Goal: Information Seeking & Learning: Check status

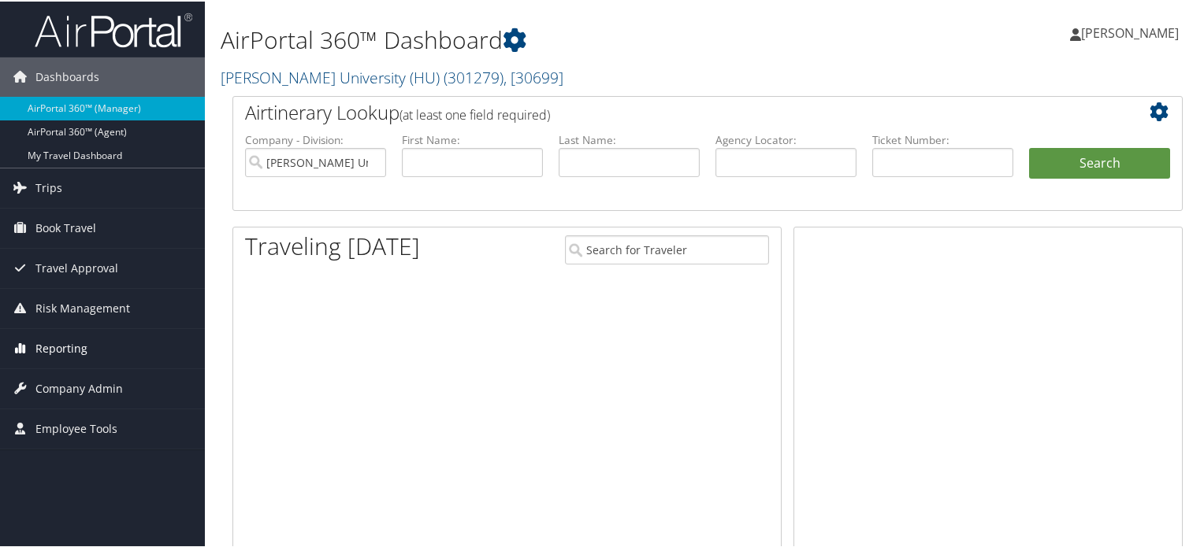
click at [69, 343] on span "Reporting" at bounding box center [61, 347] width 52 height 39
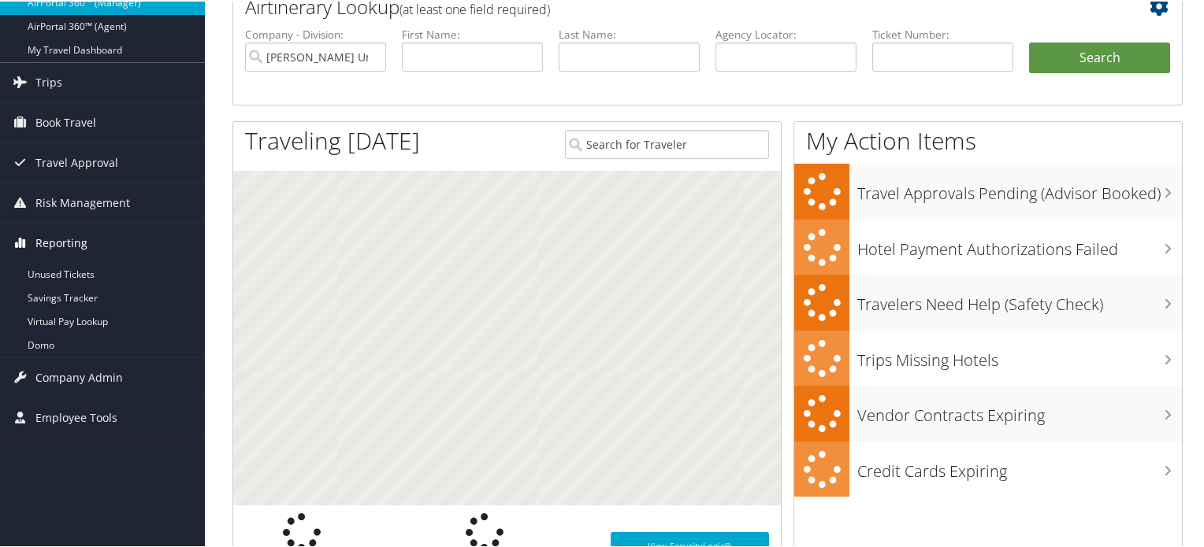
scroll to position [236, 0]
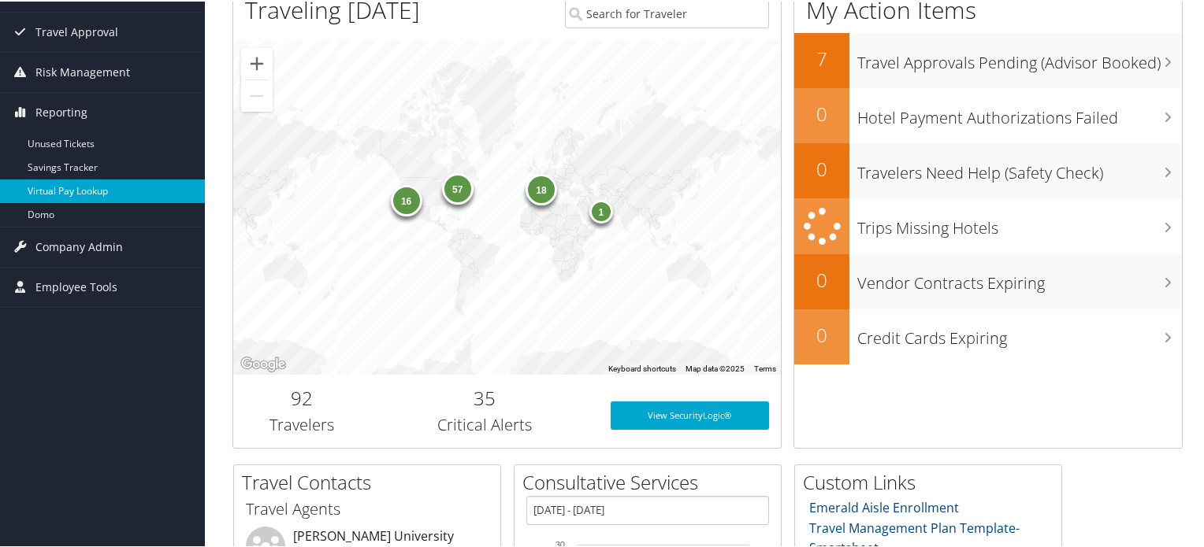
click at [98, 194] on link "Virtual Pay Lookup" at bounding box center [102, 190] width 205 height 24
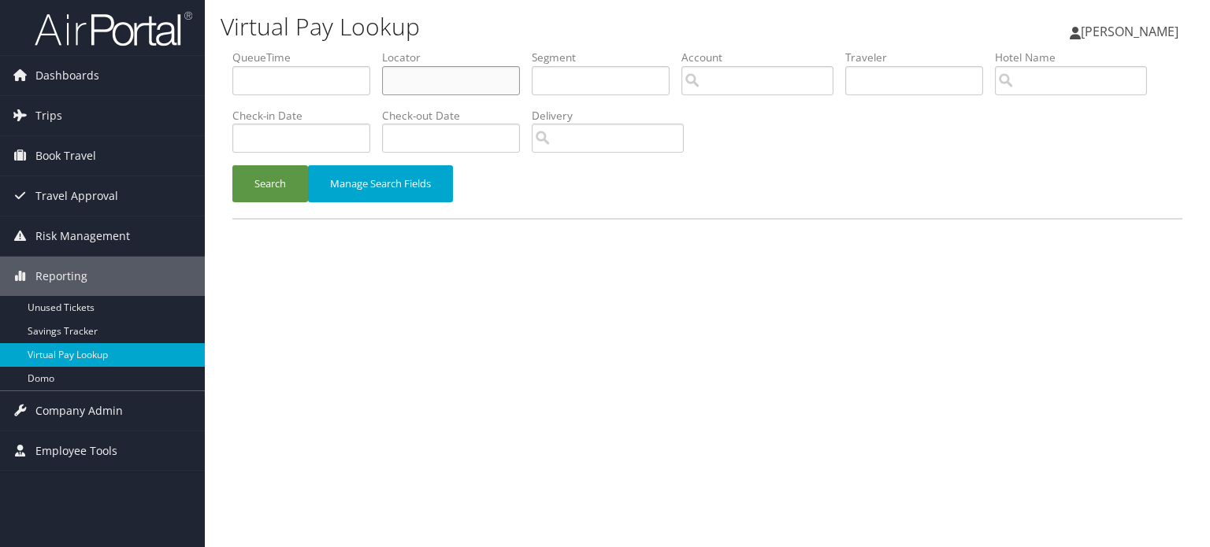
click at [410, 83] on input "text" at bounding box center [451, 80] width 138 height 29
paste input "UJOXVB"
type input "UJOXVB"
click at [280, 188] on button "Search" at bounding box center [270, 183] width 76 height 37
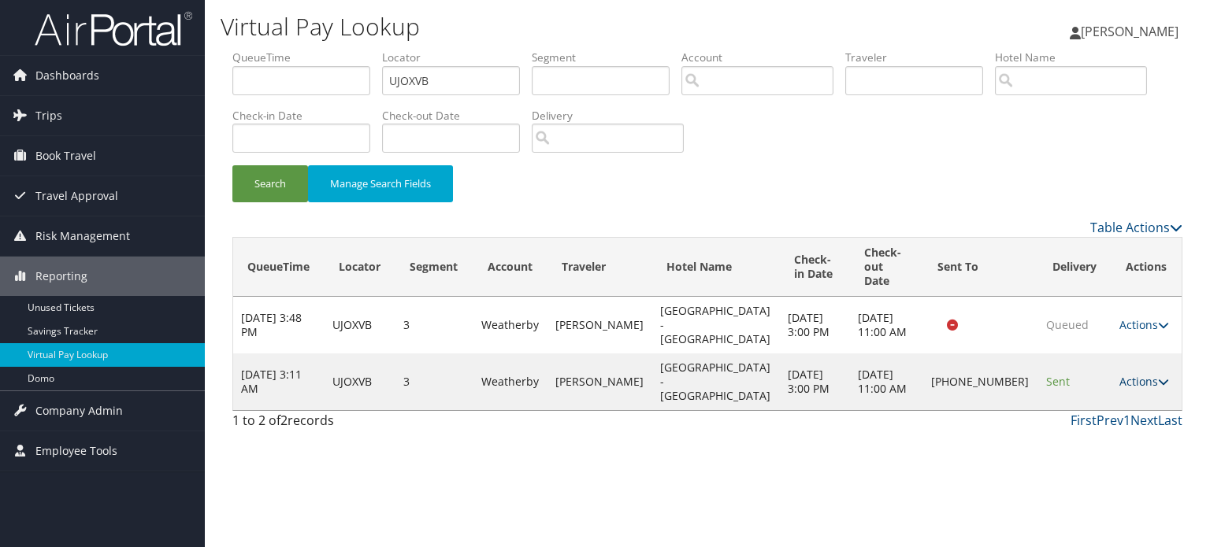
click at [1158, 377] on icon at bounding box center [1163, 382] width 11 height 11
click at [1070, 396] on link "Logs" at bounding box center [1087, 396] width 135 height 27
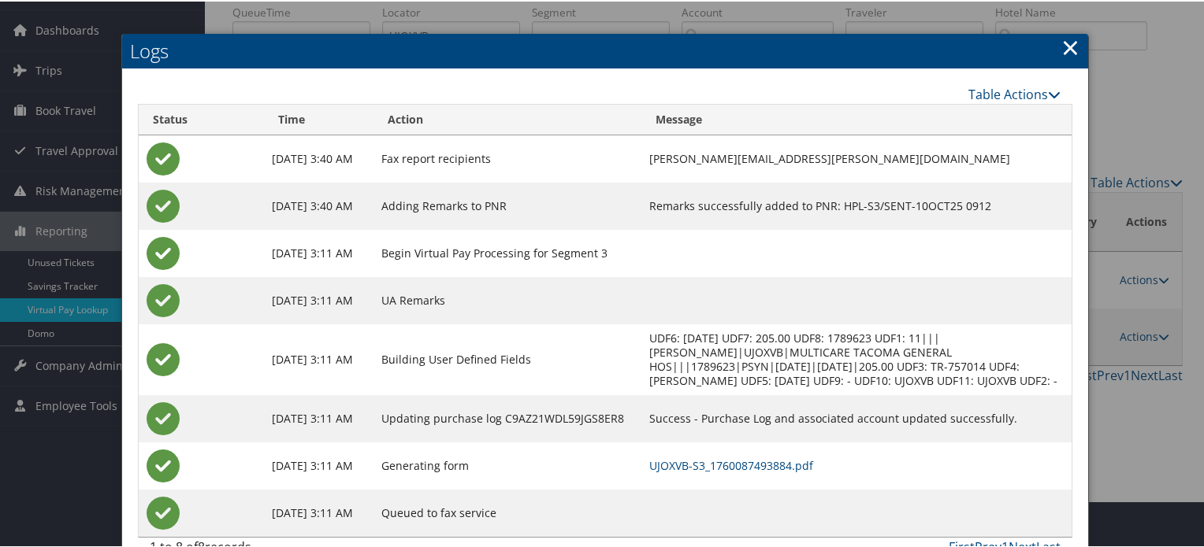
scroll to position [91, 0]
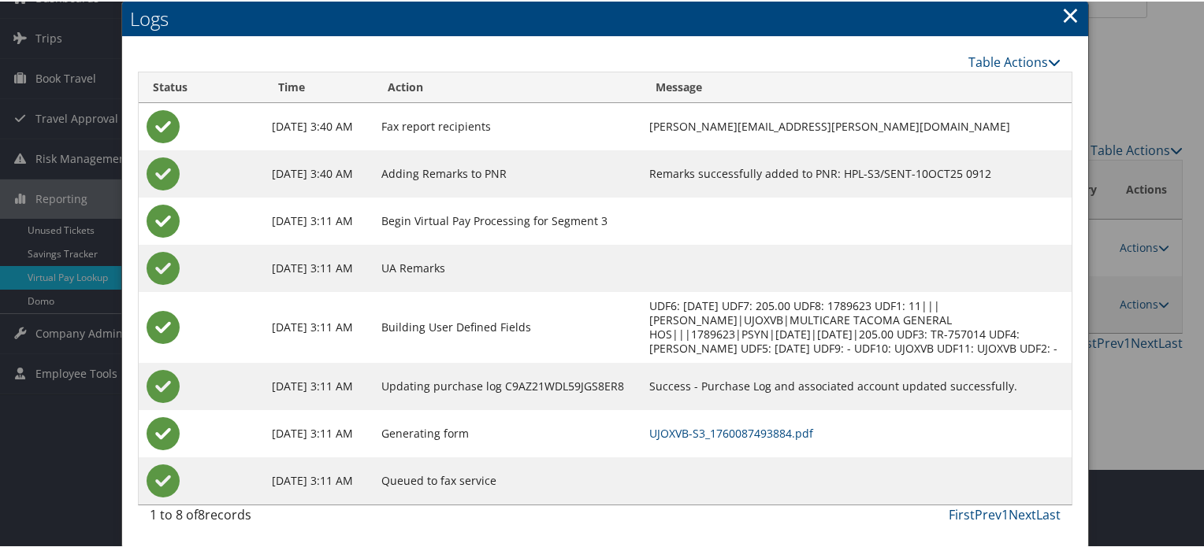
click at [1068, 2] on link "×" at bounding box center [1070, 14] width 18 height 32
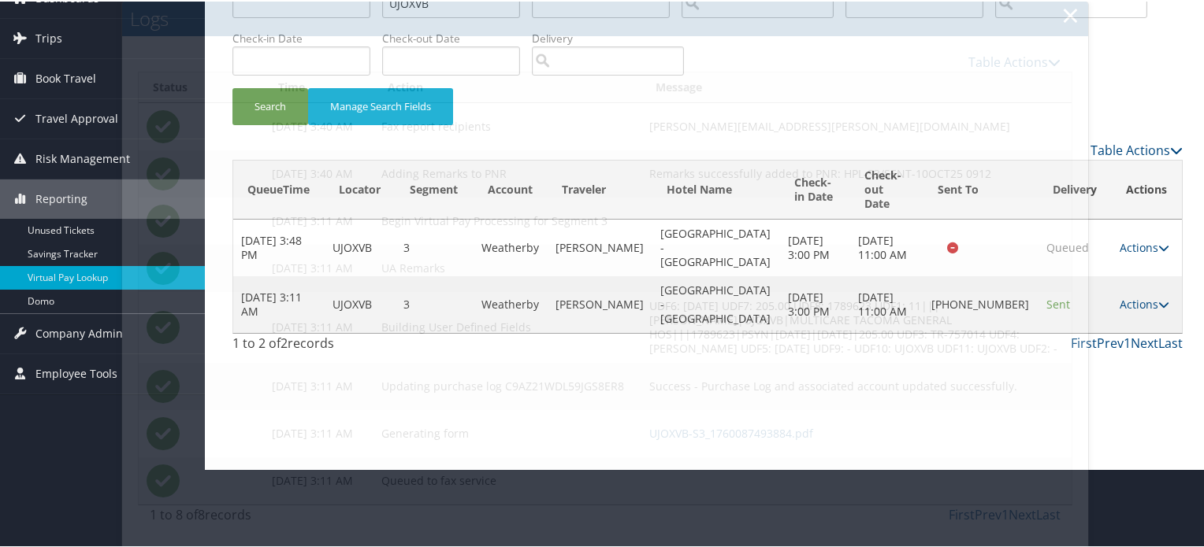
scroll to position [0, 0]
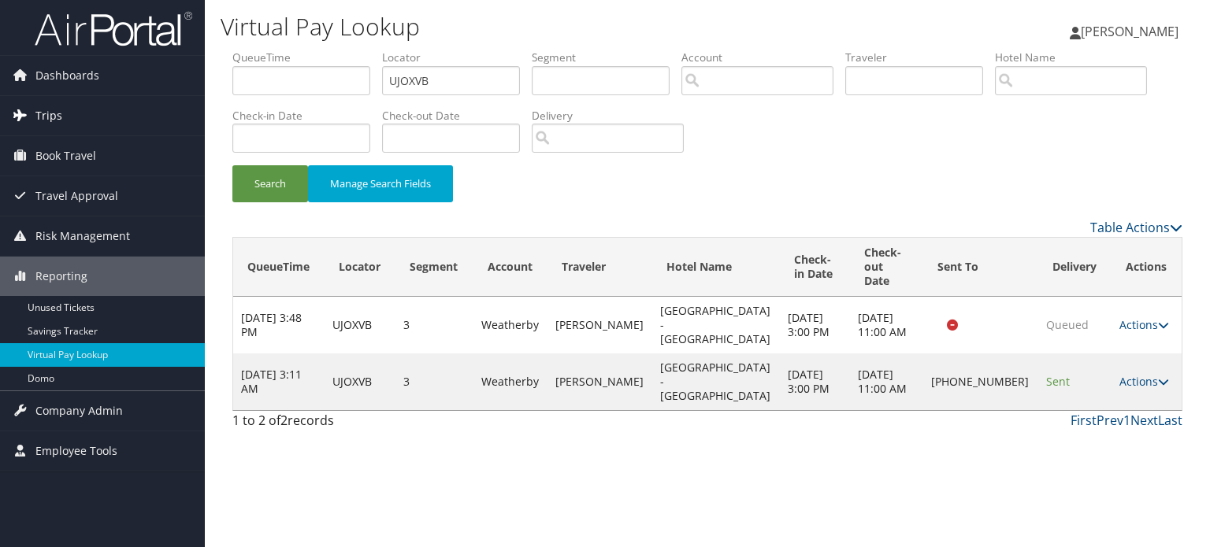
click at [82, 109] on link "Trips" at bounding box center [102, 115] width 205 height 39
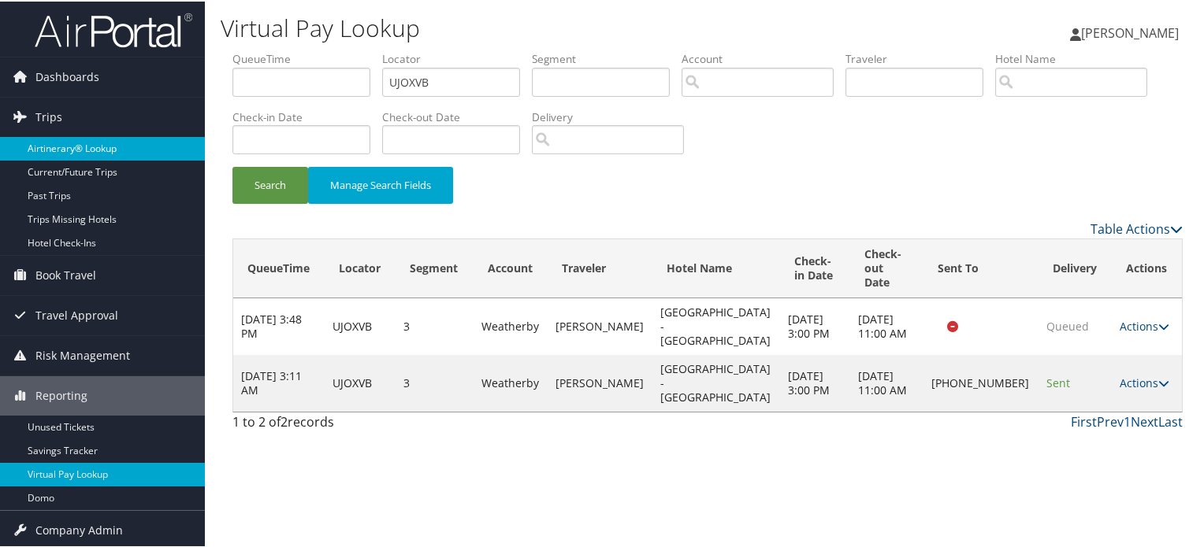
click at [56, 147] on link "Airtinerary® Lookup" at bounding box center [102, 147] width 205 height 24
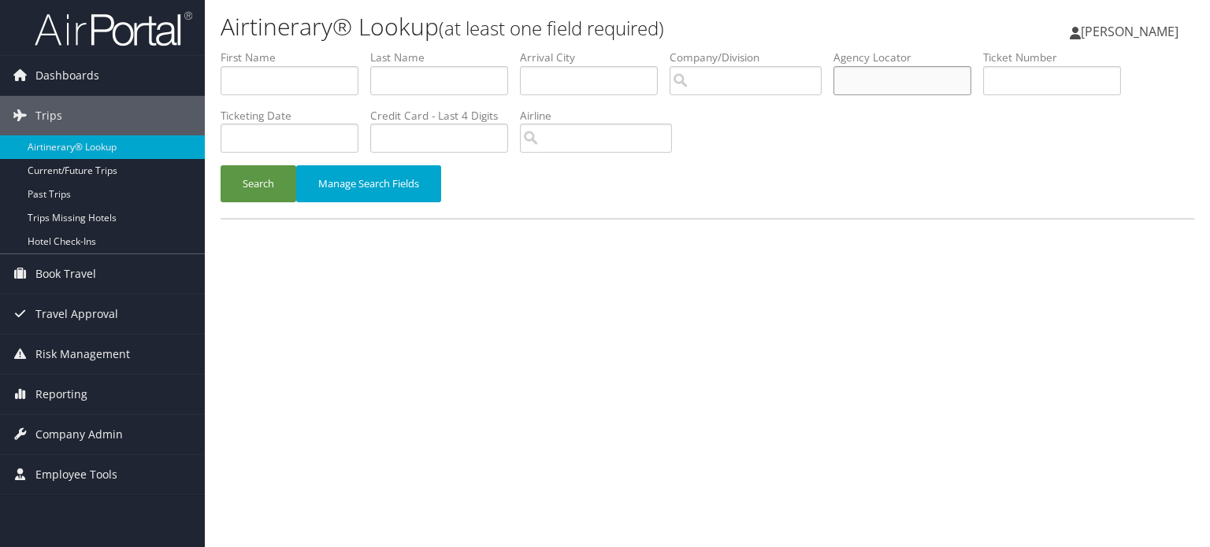
click at [905, 83] on input "text" at bounding box center [902, 80] width 138 height 29
paste input "UJOXVB"
type input "UJOXVB"
click at [260, 181] on button "Search" at bounding box center [259, 183] width 76 height 37
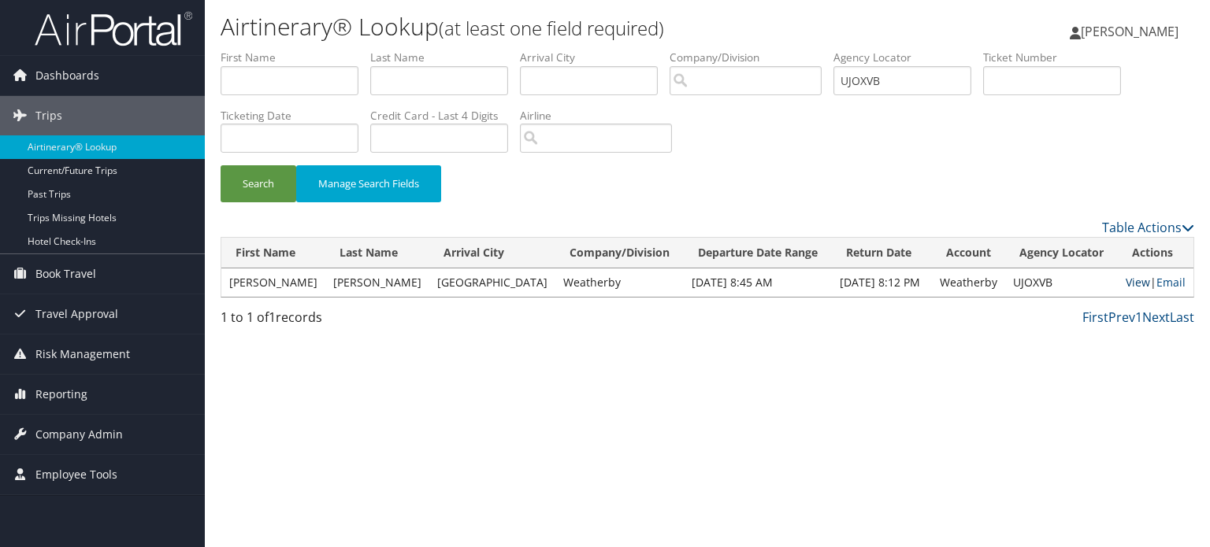
click at [1128, 279] on link "View" at bounding box center [1138, 282] width 24 height 15
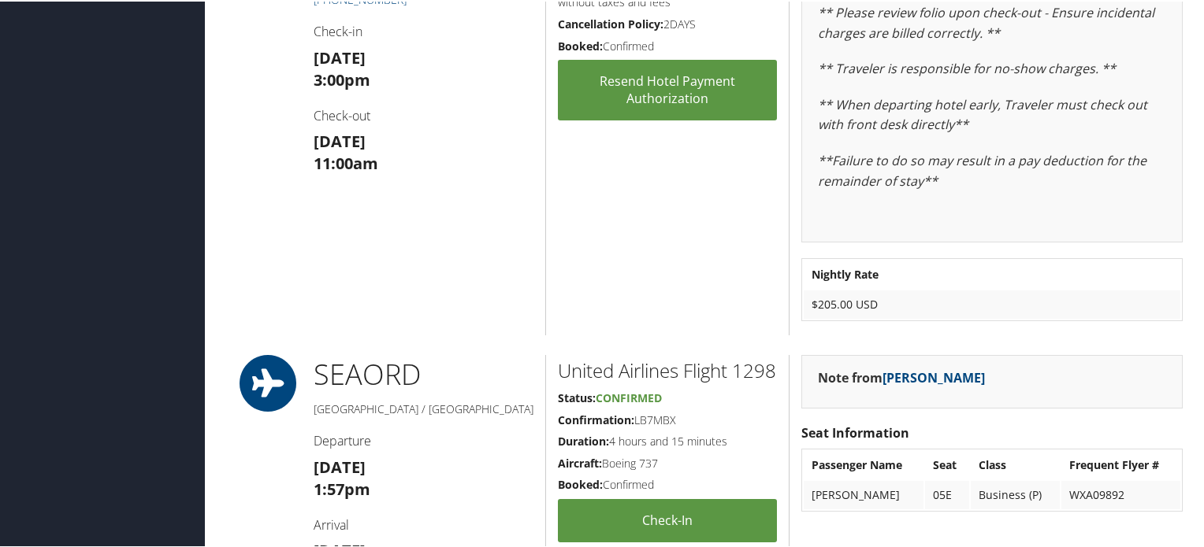
scroll to position [1182, 0]
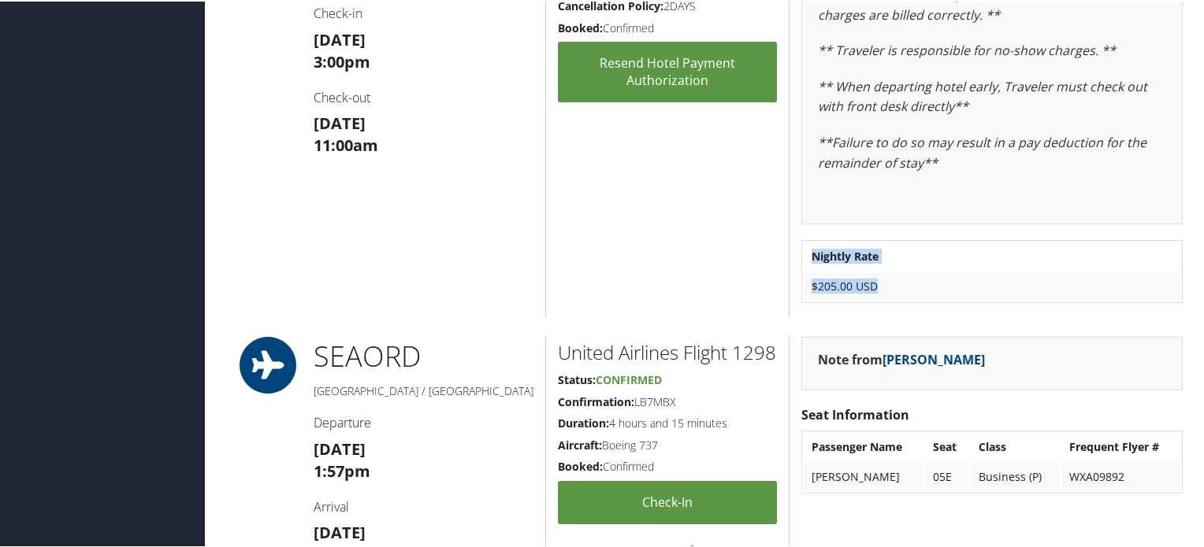
drag, startPoint x: 961, startPoint y: 293, endPoint x: 793, endPoint y: 300, distance: 167.9
click at [793, 300] on div "Note from Toni-Shae Thompson-Burke CC FORM AUTHORIZING ROOM AND TAX SENT TO HOT…" at bounding box center [992, 93] width 406 height 446
click at [892, 299] on td "$205.00 USD" at bounding box center [991, 285] width 377 height 28
drag, startPoint x: 892, startPoint y: 299, endPoint x: 803, endPoint y: 299, distance: 89.0
click at [803, 299] on td "$205.00 USD" at bounding box center [991, 285] width 377 height 28
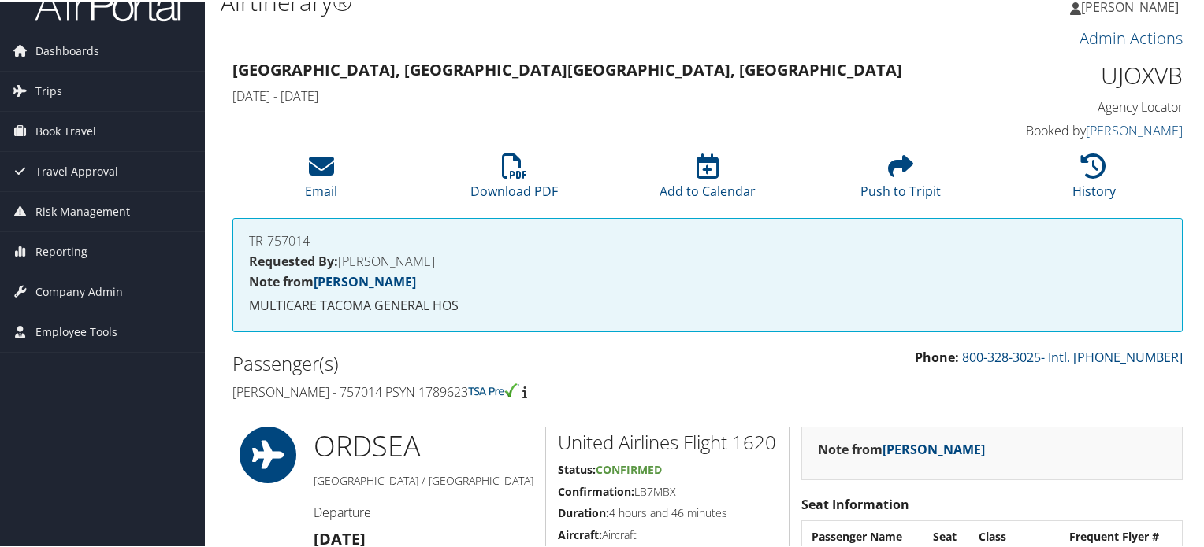
scroll to position [0, 0]
